Goal: Task Accomplishment & Management: Use online tool/utility

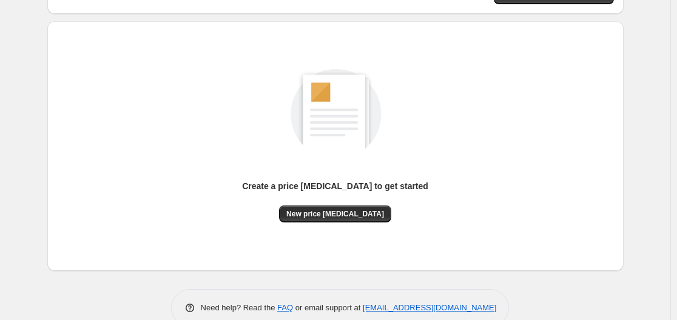
scroll to position [134, 0]
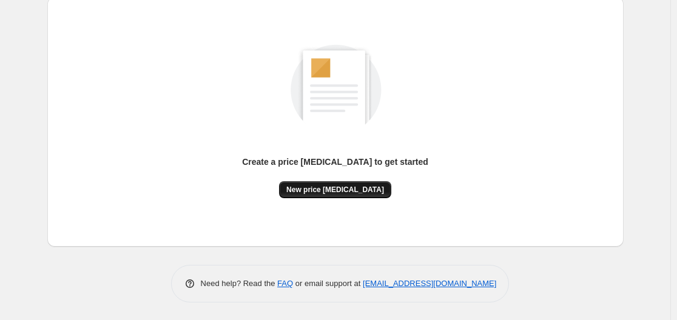
click at [351, 191] on span "New price [MEDICAL_DATA]" at bounding box center [335, 190] width 98 height 10
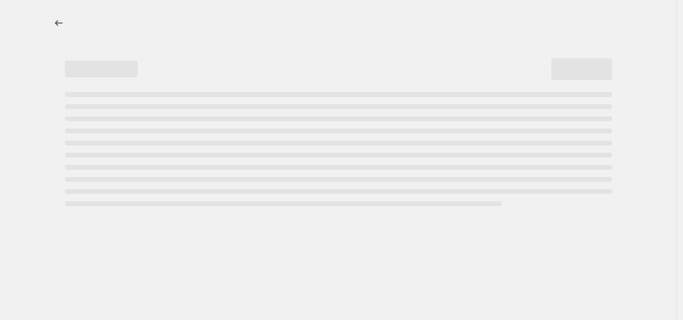
select select "percentage"
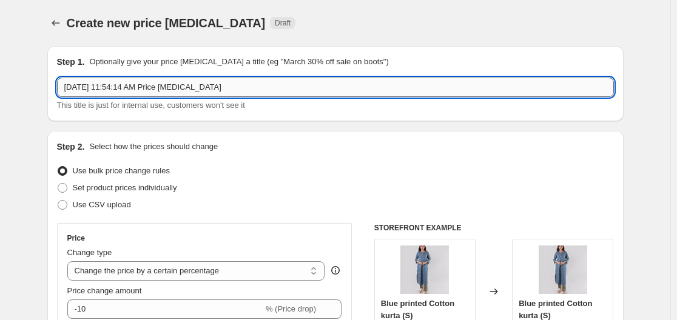
click at [203, 90] on input "[DATE] 11:54:14 AM Price [MEDICAL_DATA]" at bounding box center [335, 87] width 557 height 19
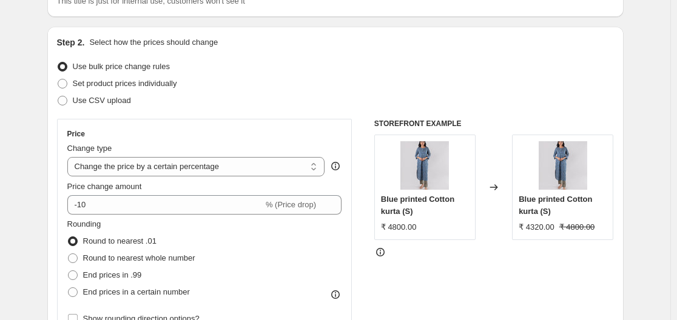
scroll to position [121, 0]
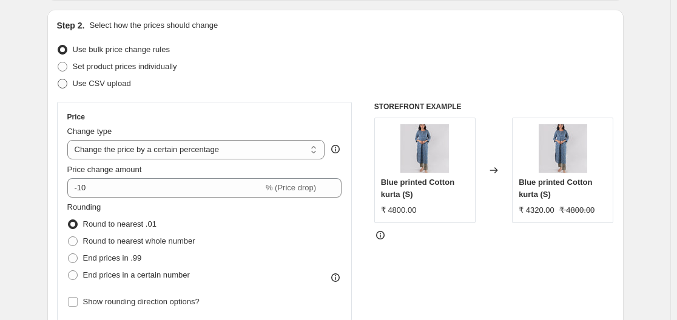
click at [65, 86] on span at bounding box center [63, 84] width 10 height 10
click at [58, 79] on input "Use CSV upload" at bounding box center [58, 79] width 1 height 1
radio input "true"
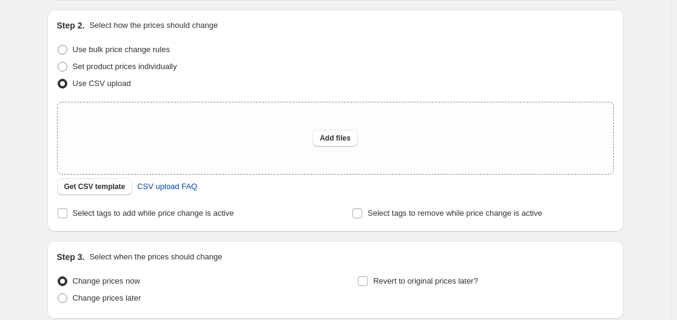
click at [170, 187] on span "CSV upload FAQ" at bounding box center [167, 187] width 60 height 12
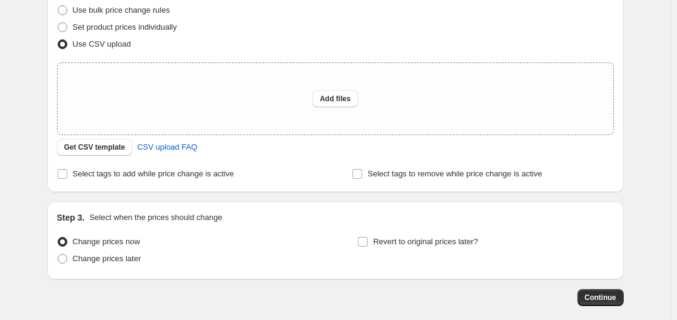
scroll to position [182, 0]
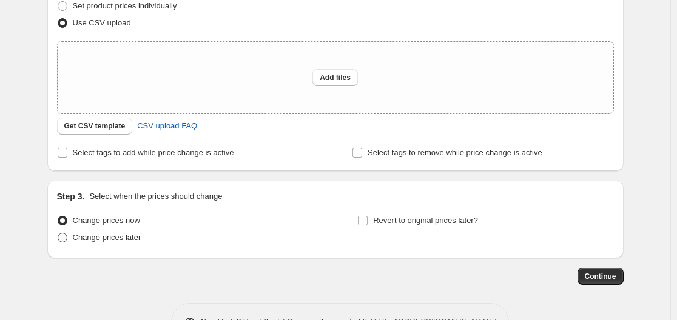
click at [120, 240] on span "Change prices later" at bounding box center [107, 237] width 69 height 9
click at [58, 234] on input "Change prices later" at bounding box center [58, 233] width 1 height 1
radio input "true"
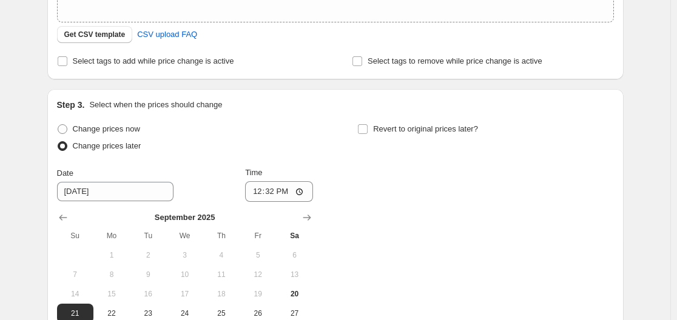
scroll to position [303, 0]
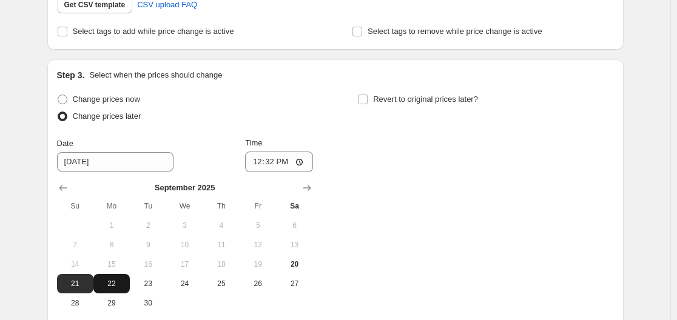
click at [113, 282] on span "22" at bounding box center [111, 284] width 27 height 10
type input "[DATE]"
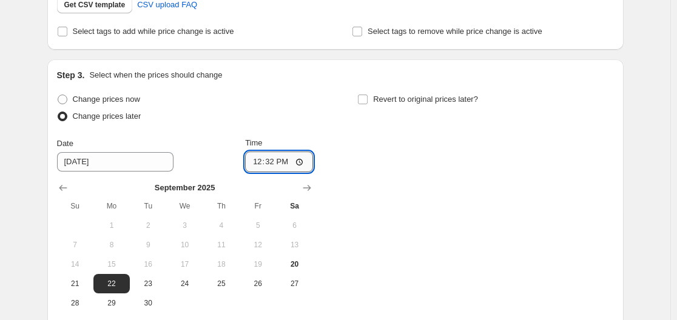
click at [303, 160] on input "12:32" at bounding box center [279, 162] width 68 height 21
type input "00:01"
click at [428, 166] on div "Change prices now Change prices later Date [DATE] Time 00:[DATE] Mo Tu We Th Fr…" at bounding box center [335, 202] width 557 height 222
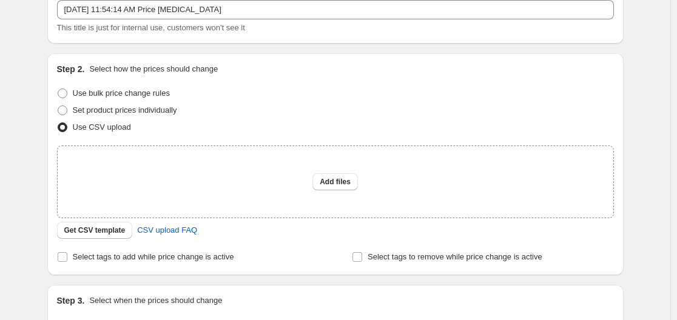
scroll to position [64, 0]
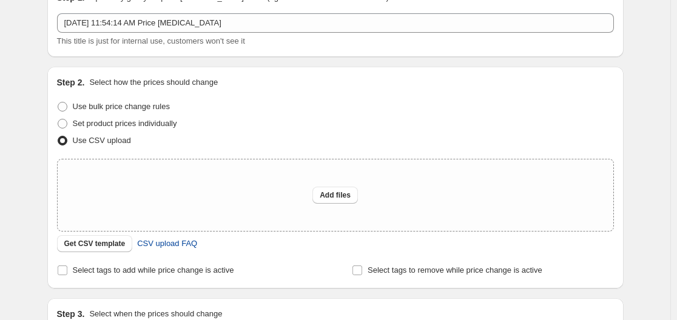
click at [177, 240] on span "CSV upload FAQ" at bounding box center [167, 244] width 60 height 12
click at [103, 240] on span "Get CSV template" at bounding box center [94, 244] width 61 height 10
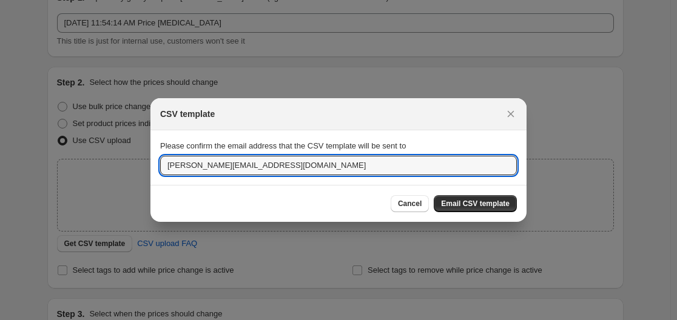
drag, startPoint x: 270, startPoint y: 169, endPoint x: 75, endPoint y: 155, distance: 195.2
type input "[EMAIL_ADDRESS][DOMAIN_NAME]"
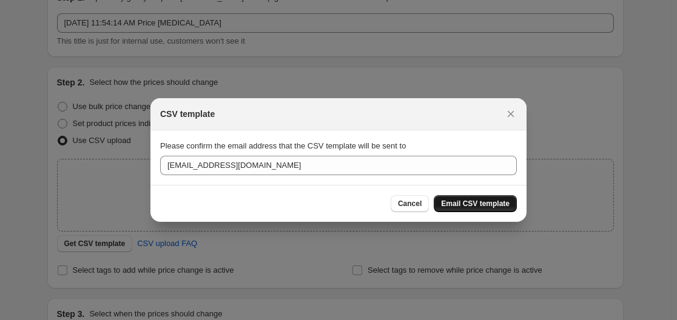
click at [476, 208] on span "Email CSV template" at bounding box center [475, 204] width 69 height 10
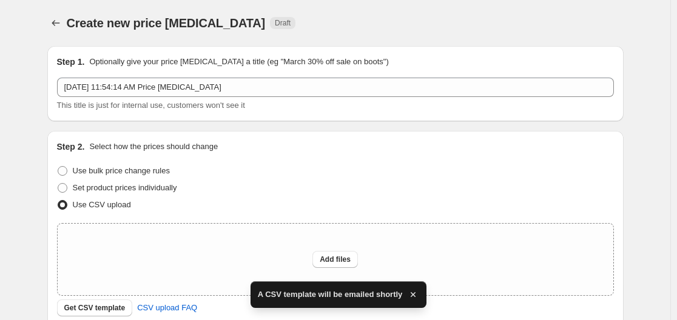
scroll to position [64, 0]
